Goal: Transaction & Acquisition: Purchase product/service

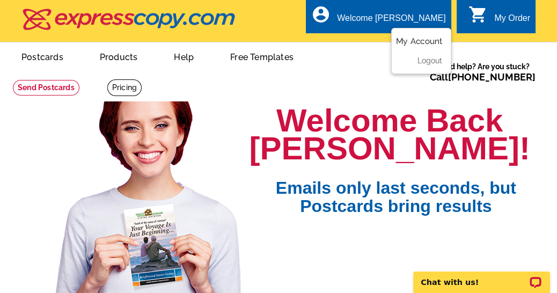
click at [423, 39] on link "My Account" at bounding box center [419, 41] width 46 height 10
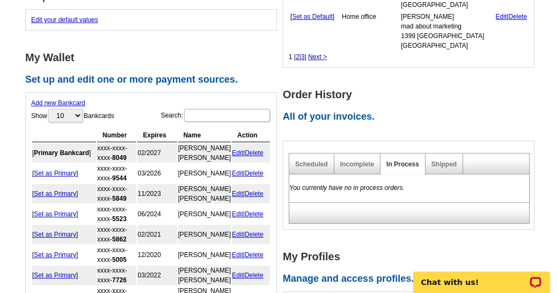
scroll to position [417, 0]
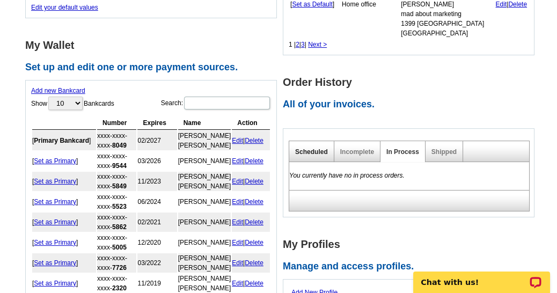
click at [302, 148] on link "Scheduled" at bounding box center [311, 152] width 33 height 8
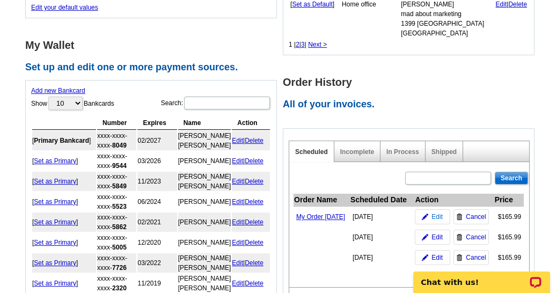
click at [439, 218] on span "Edit" at bounding box center [436, 217] width 11 height 10
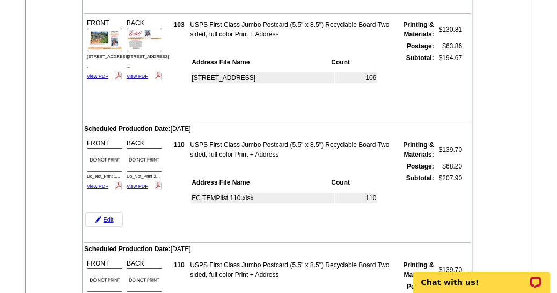
scroll to position [417, 0]
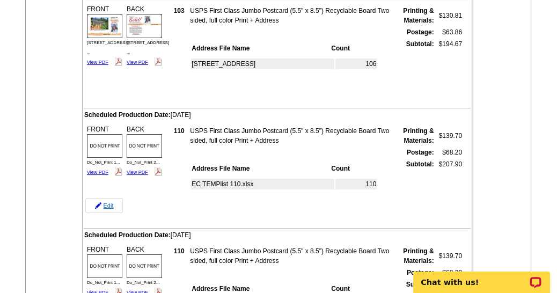
click at [106, 203] on link "Edit" at bounding box center [104, 205] width 38 height 15
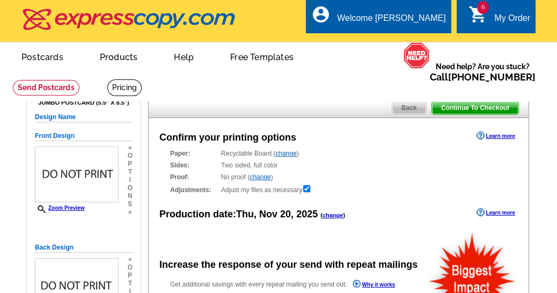
radio input "false"
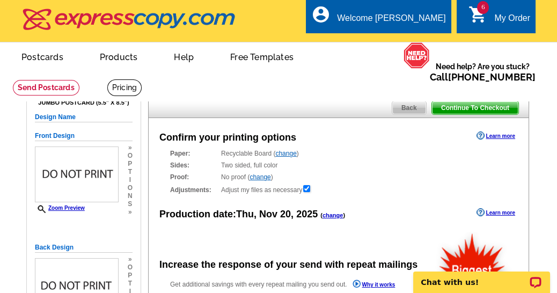
click at [328, 216] on link "change" at bounding box center [332, 215] width 21 height 6
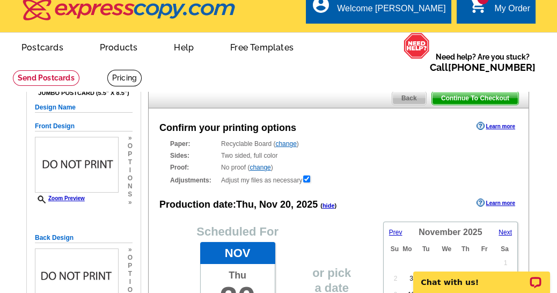
scroll to position [60, 0]
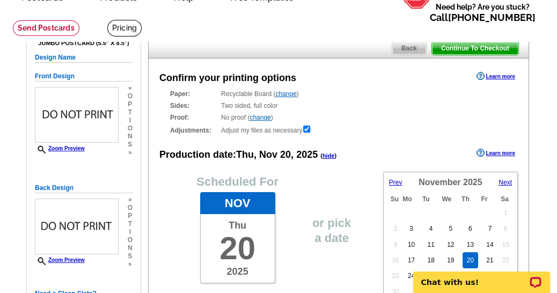
click at [391, 182] on span "Prev" at bounding box center [395, 183] width 13 height 8
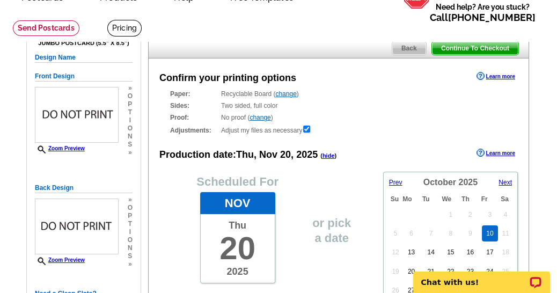
click at [486, 231] on link "10" at bounding box center [490, 233] width 16 height 16
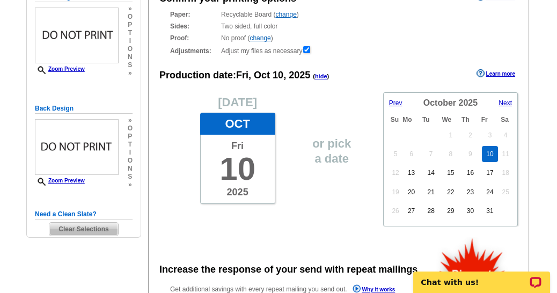
scroll to position [179, 0]
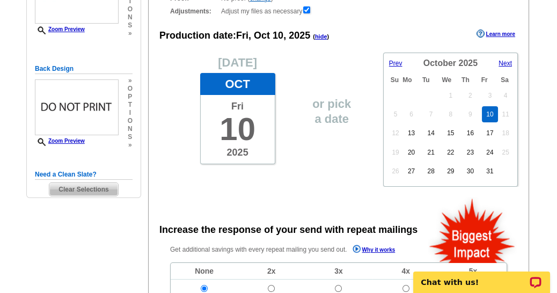
click at [90, 187] on span "Clear Selections" at bounding box center [83, 189] width 68 height 13
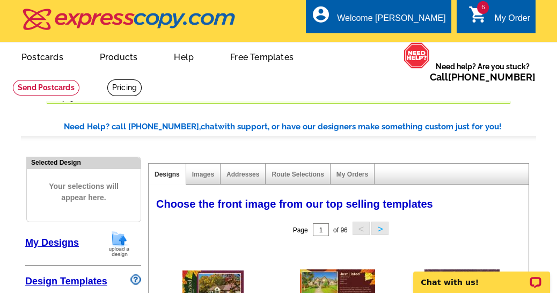
select select "785"
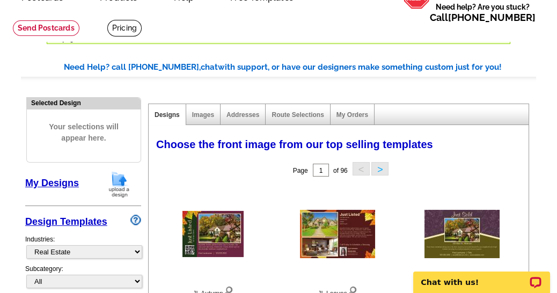
click at [127, 181] on img at bounding box center [119, 184] width 28 height 27
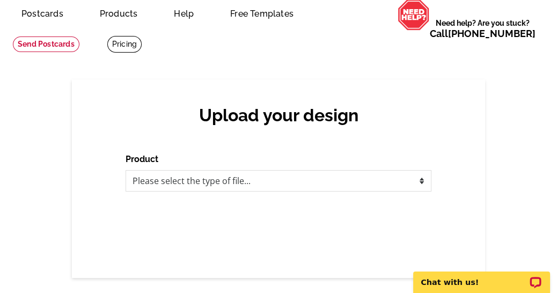
scroll to position [60, 0]
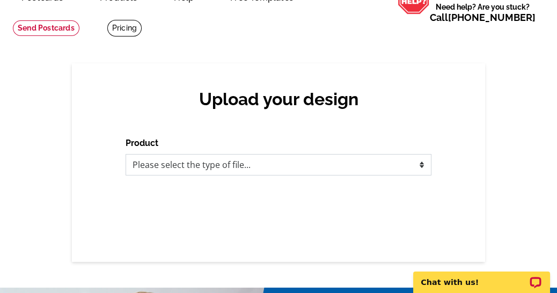
click at [248, 160] on select "Please select the type of file... Postcards Business Cards Letters and flyers G…" at bounding box center [278, 164] width 306 height 21
select select "1"
click at [125, 154] on select "Please select the type of file... Postcards Business Cards Letters and flyers G…" at bounding box center [278, 164] width 306 height 21
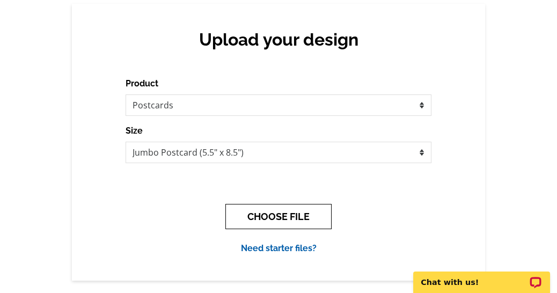
click at [259, 213] on button "CHOOSE FILE" at bounding box center [278, 216] width 106 height 25
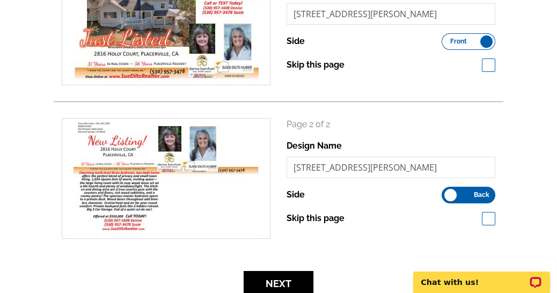
scroll to position [298, 0]
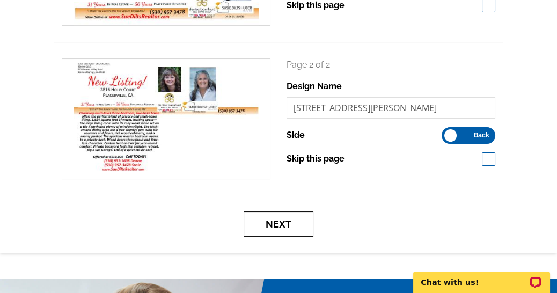
click at [282, 220] on button "Next" at bounding box center [278, 223] width 70 height 25
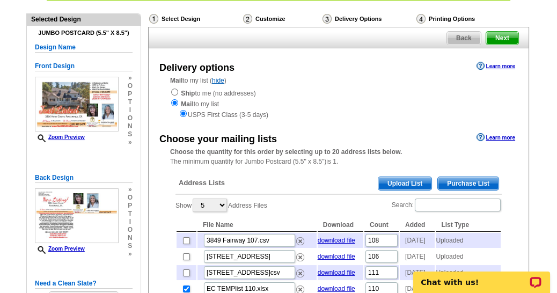
scroll to position [119, 0]
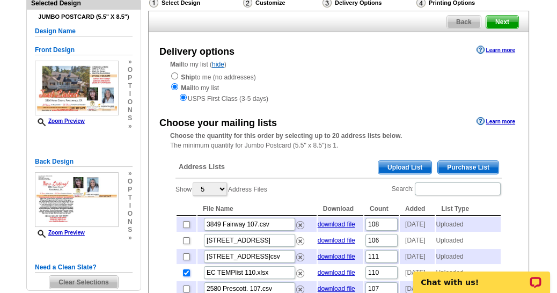
click at [185, 276] on input "checkbox" at bounding box center [186, 272] width 7 height 7
checkbox input "false"
click at [406, 161] on span "Upload List" at bounding box center [404, 167] width 53 height 13
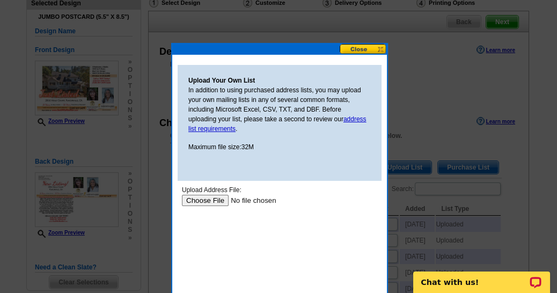
scroll to position [0, 0]
click at [224, 201] on input "file" at bounding box center [250, 200] width 136 height 11
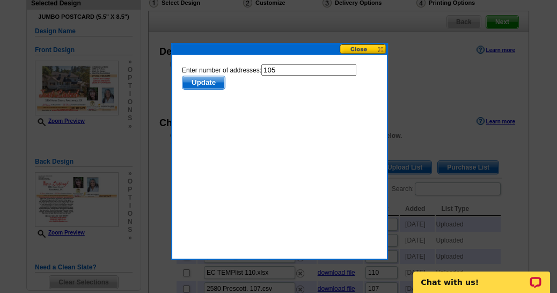
click at [206, 78] on span "Update" at bounding box center [203, 82] width 42 height 13
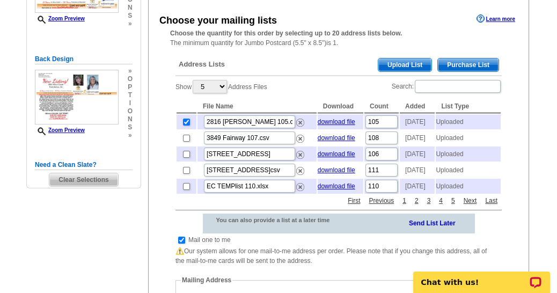
scroll to position [238, 0]
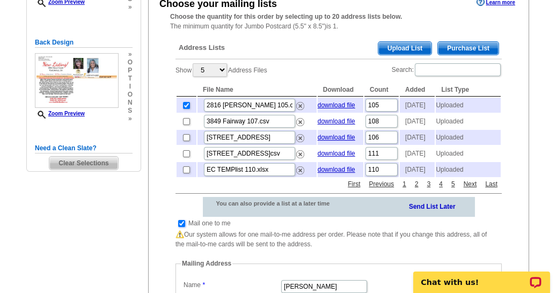
click at [182, 227] on input "checkbox" at bounding box center [181, 223] width 7 height 7
checkbox input "false"
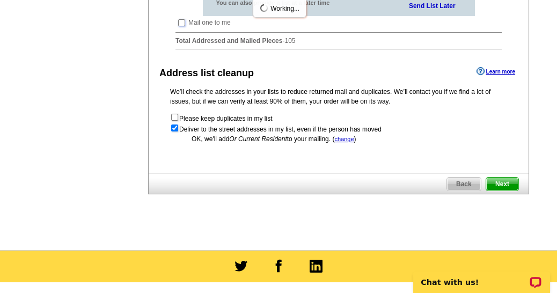
scroll to position [476, 0]
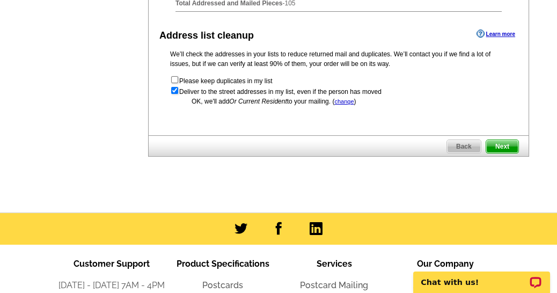
click at [500, 153] on span "Next" at bounding box center [502, 146] width 32 height 13
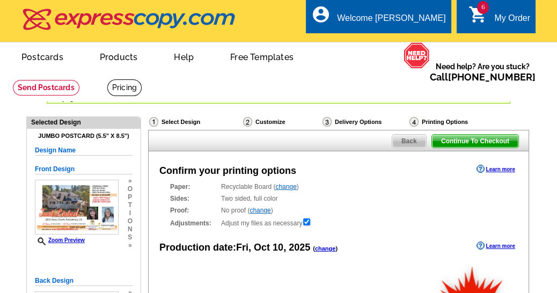
radio input "false"
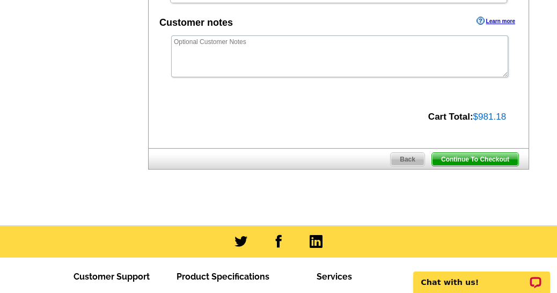
scroll to position [476, 0]
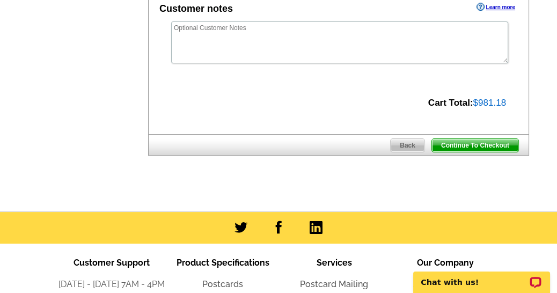
click at [467, 140] on span "Continue To Checkout" at bounding box center [475, 145] width 86 height 13
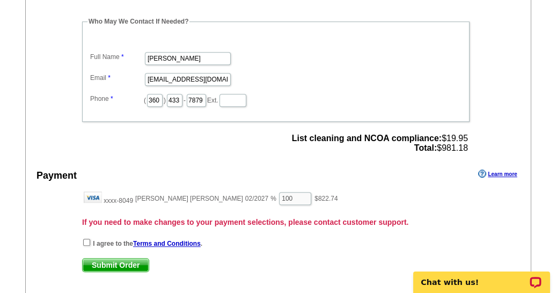
scroll to position [1073, 0]
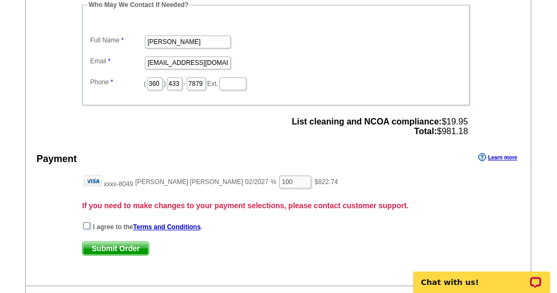
click at [83, 222] on input "checkbox" at bounding box center [86, 225] width 7 height 7
checkbox input "true"
click at [108, 244] on span "Submit Order" at bounding box center [116, 248] width 66 height 13
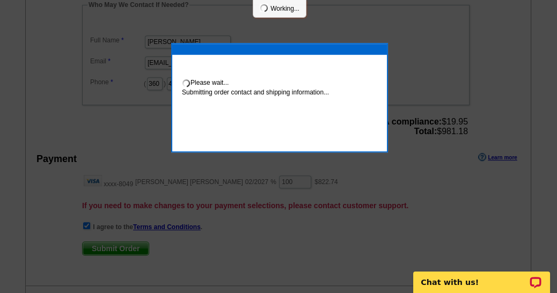
scroll to position [1068, 0]
